Goal: Transaction & Acquisition: Purchase product/service

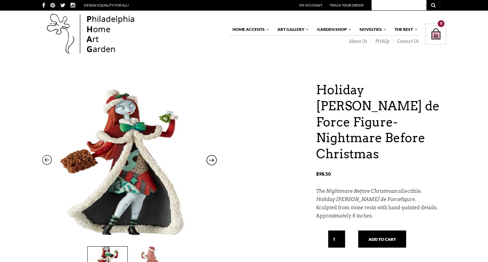
scroll to position [34, 0]
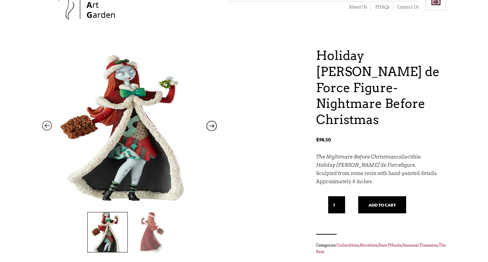
click at [152, 230] on img at bounding box center [152, 232] width 40 height 40
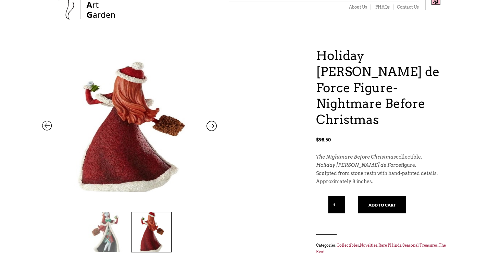
click at [112, 227] on img at bounding box center [108, 232] width 40 height 40
